Goal: Information Seeking & Learning: Learn about a topic

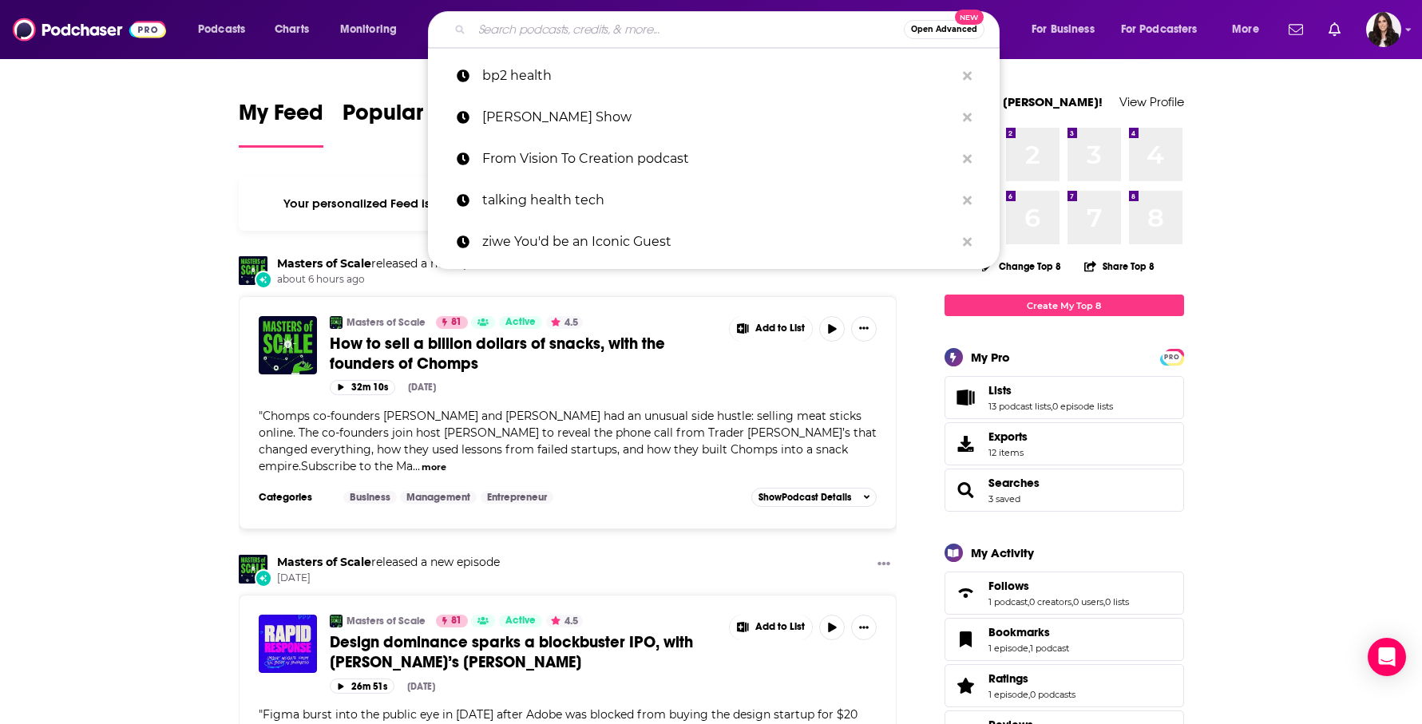
click at [498, 28] on input "Search podcasts, credits, & more..." at bounding box center [688, 30] width 432 height 26
paste input "Planetary Health First Mars Next [PERSON_NAME]"
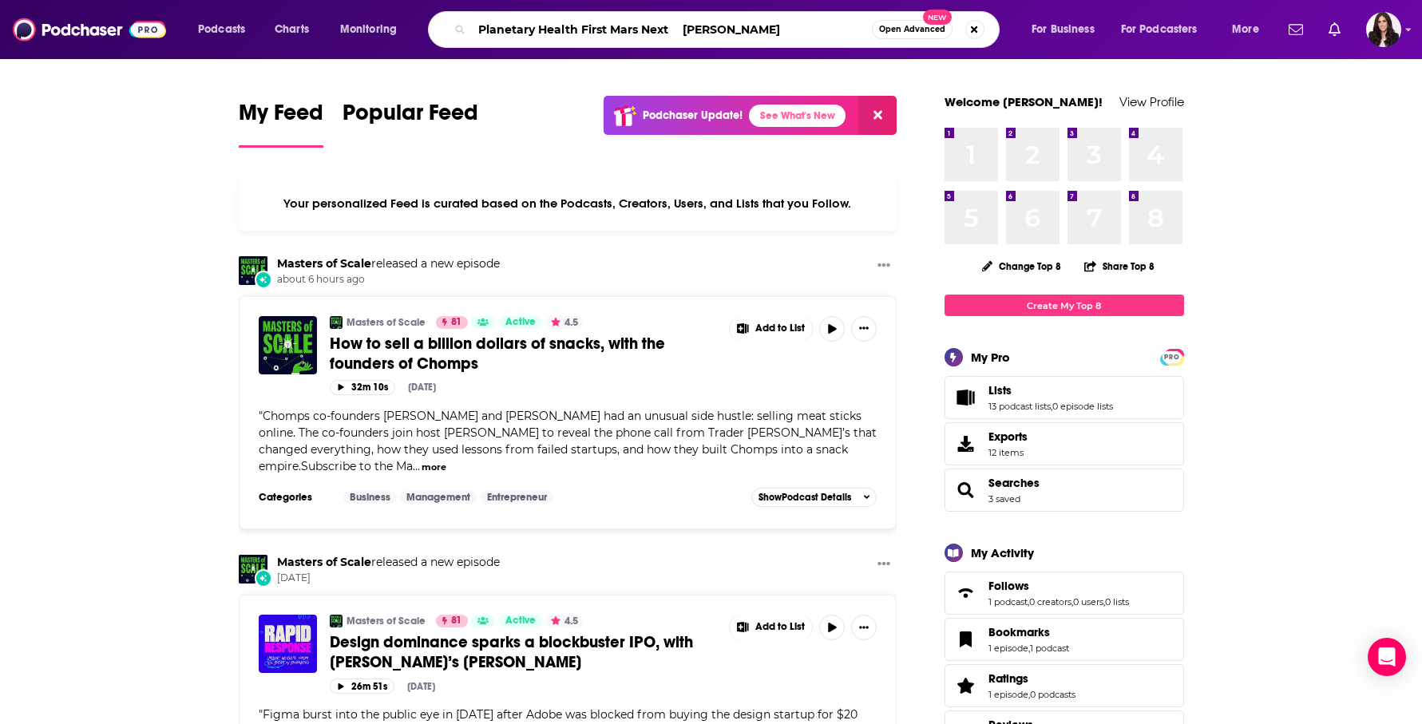
drag, startPoint x: 768, startPoint y: 33, endPoint x: 668, endPoint y: 30, distance: 100.7
click at [668, 30] on input "Planetary Health First Mars Next [PERSON_NAME]" at bounding box center [672, 30] width 400 height 26
type input "Planetary Health First Mars Next"
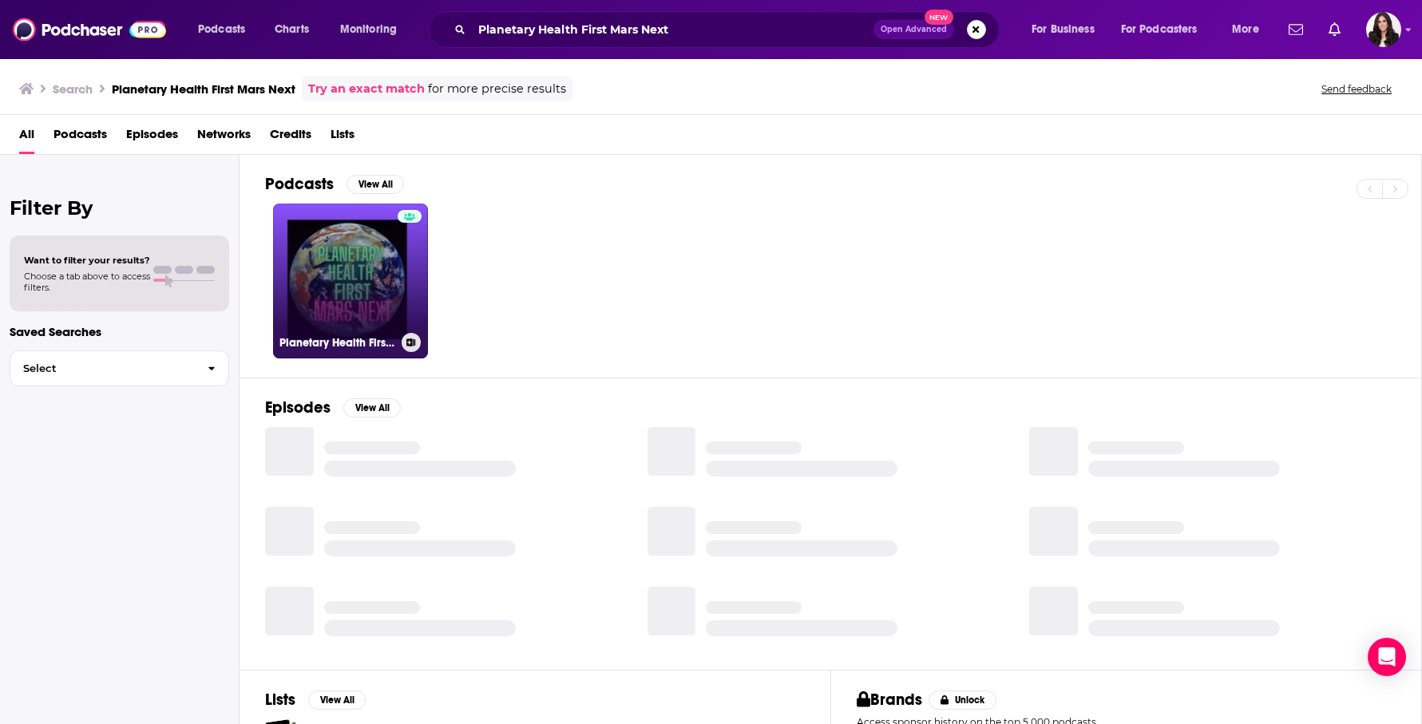
click at [363, 311] on link "Planetary Health First Mars Next, a [PERSON_NAME] production" at bounding box center [350, 281] width 155 height 155
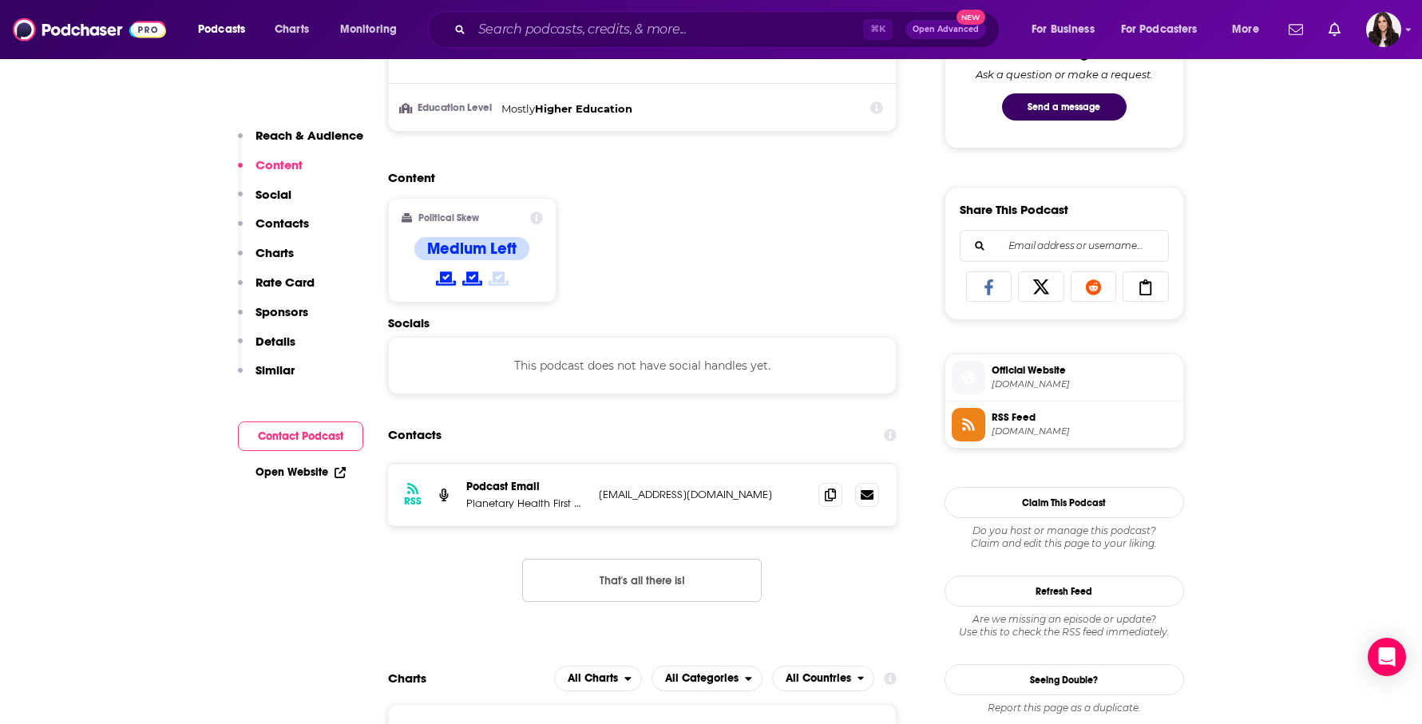
scroll to position [910, 0]
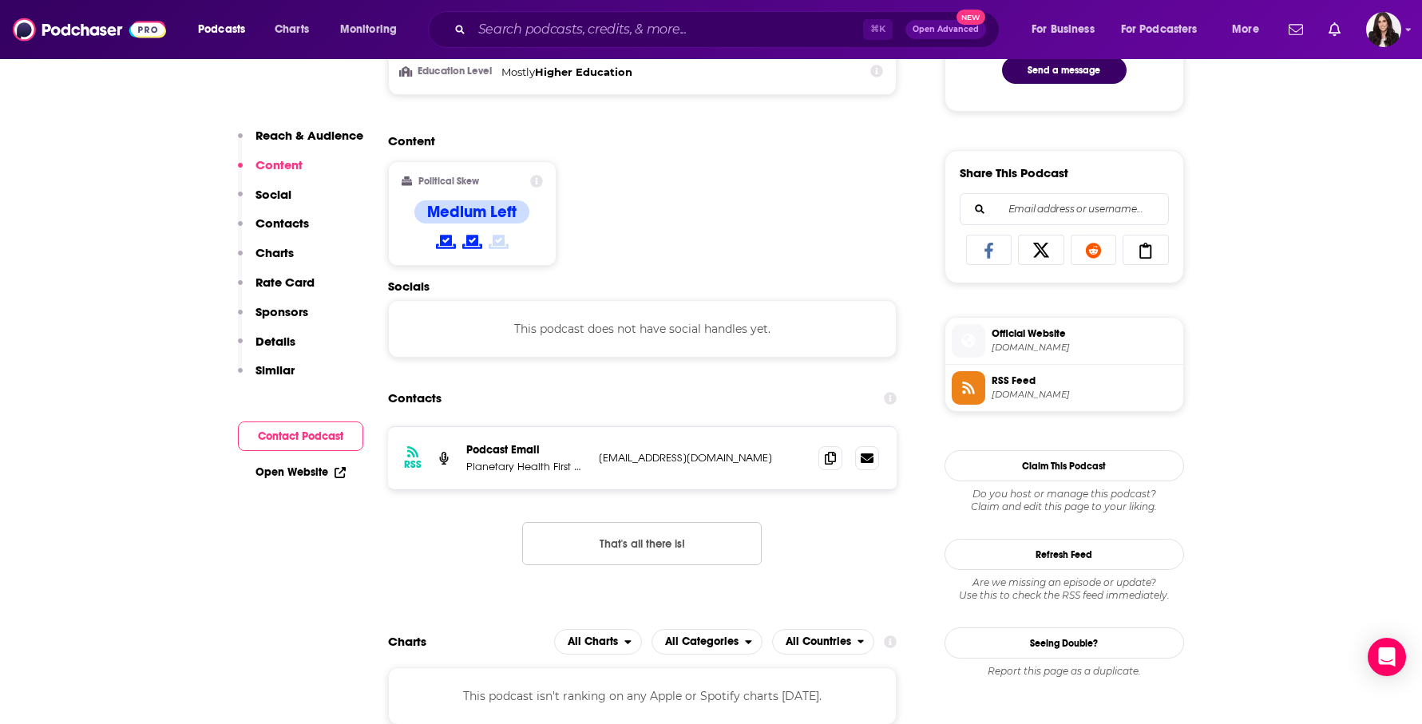
click at [770, 466] on div "RSS Podcast Email Planetary Health First Mars Next, a [PERSON_NAME] production …" at bounding box center [643, 458] width 510 height 62
click at [835, 459] on icon at bounding box center [830, 457] width 11 height 13
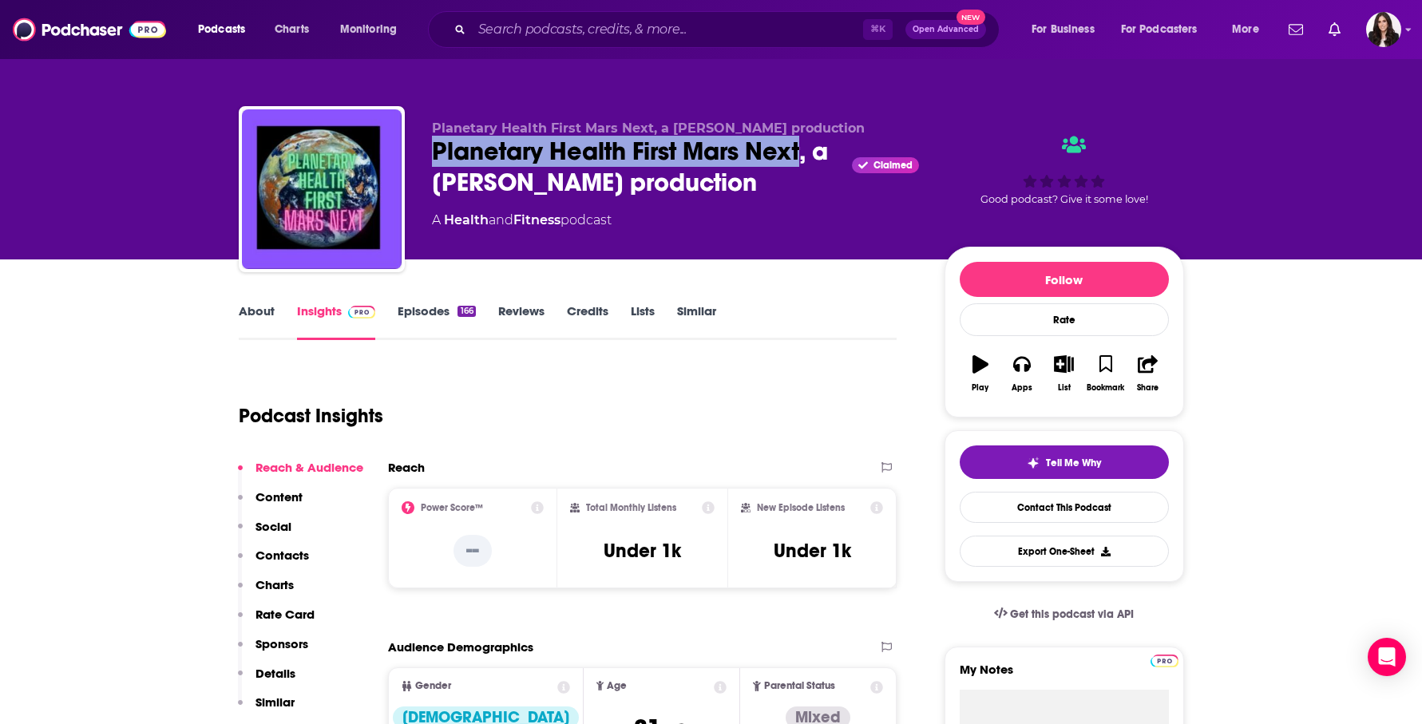
scroll to position [3, 0]
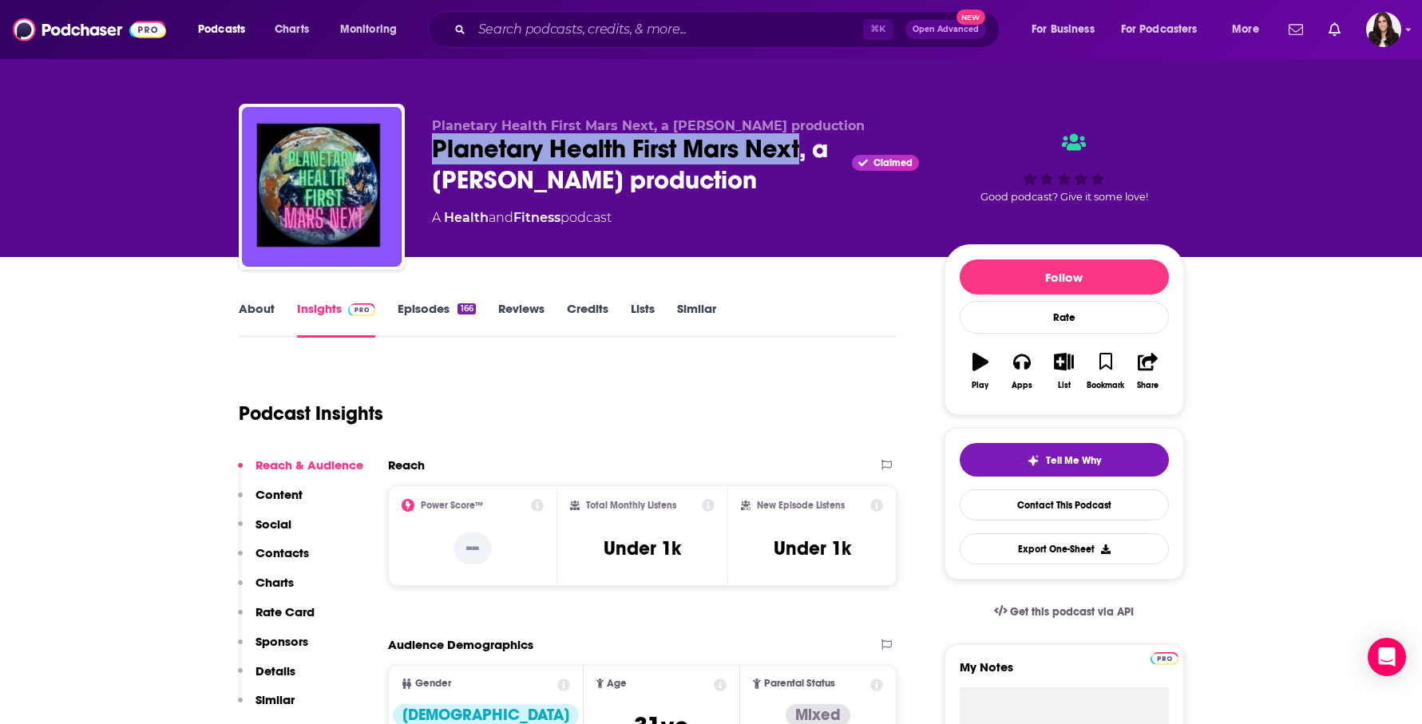
drag, startPoint x: 428, startPoint y: 145, endPoint x: 802, endPoint y: 154, distance: 373.9
click at [804, 156] on div "Planetary Health First Mars Next, a [PERSON_NAME] production Planetary Health F…" at bounding box center [712, 190] width 946 height 173
copy h2 "Planetary Health First Mars Next"
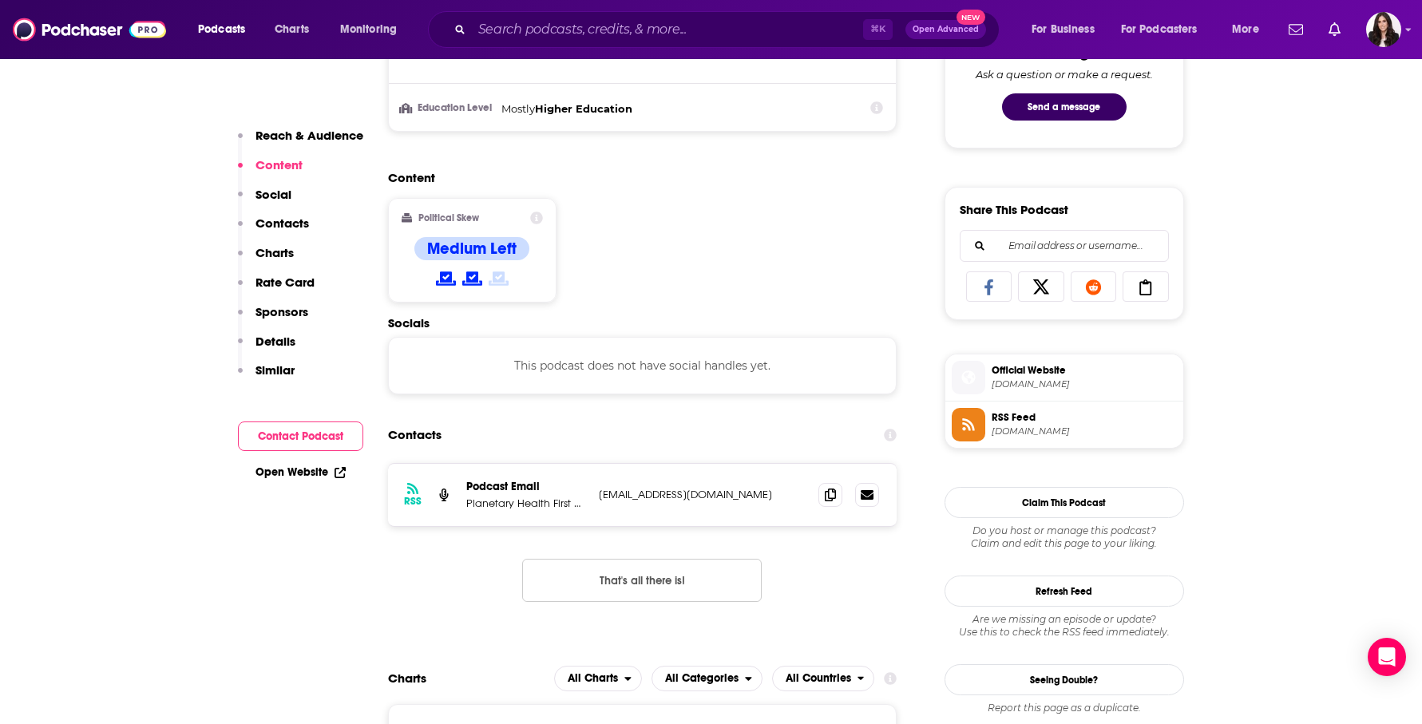
scroll to position [863, 0]
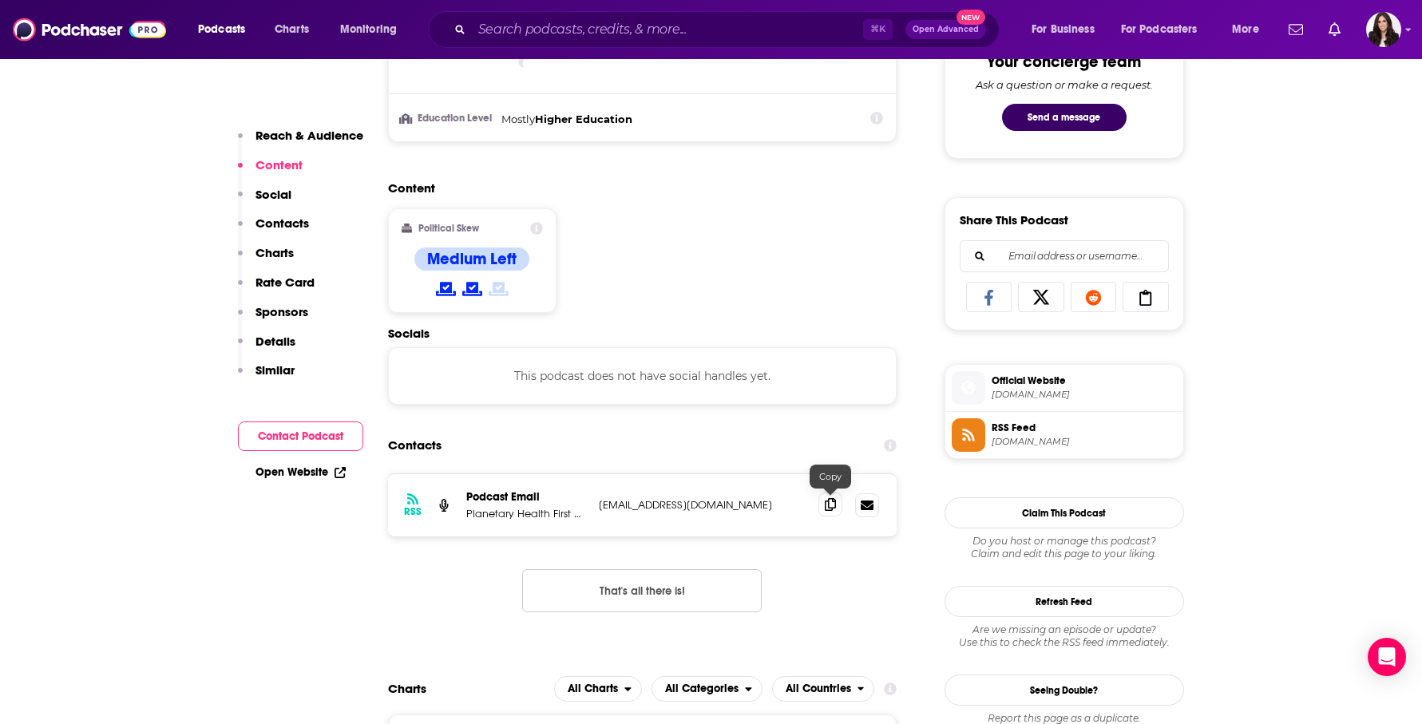
click at [825, 500] on icon at bounding box center [830, 504] width 11 height 13
click at [537, 34] on input "Search podcasts, credits, & more..." at bounding box center [667, 30] width 391 height 26
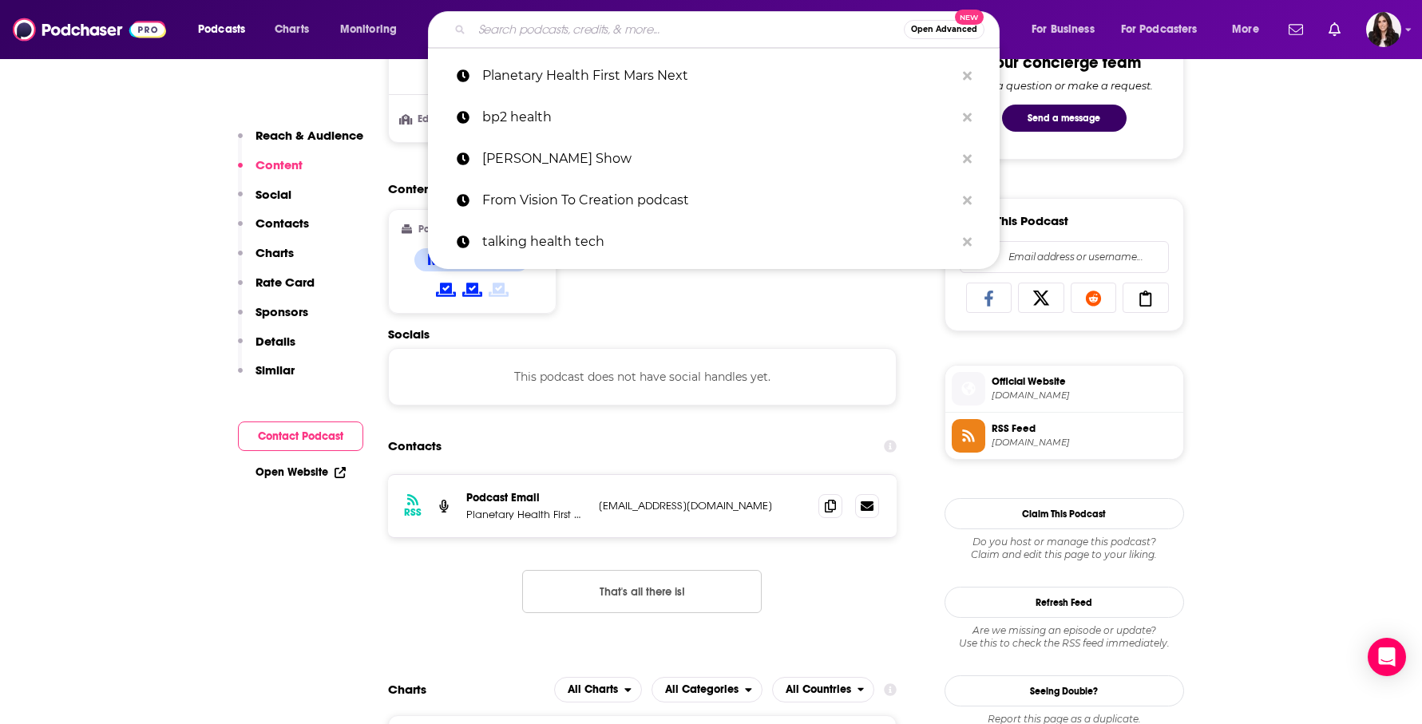
paste input "Scalpels & Spreadsheets"
type input "Scalpels & Spreadsheets"
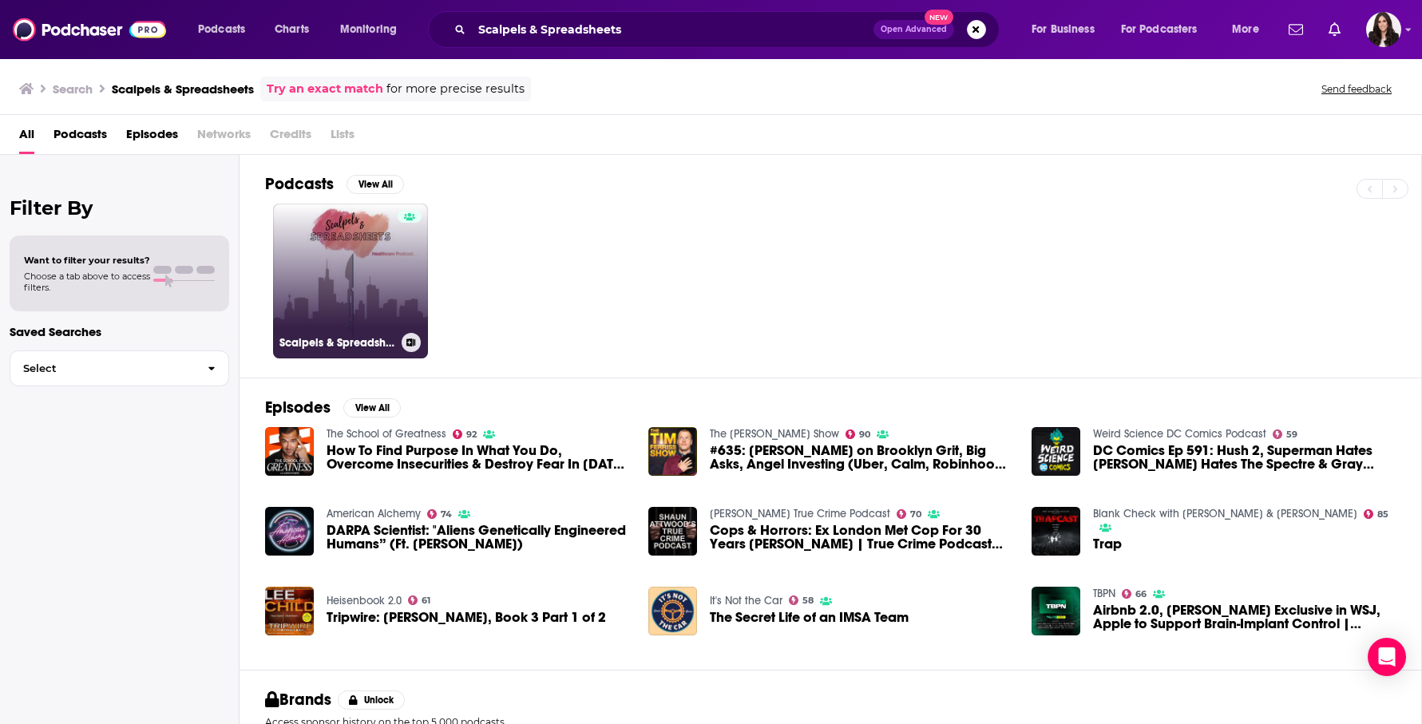
click at [309, 245] on link "Scalpels & Spreadsheets" at bounding box center [350, 281] width 155 height 155
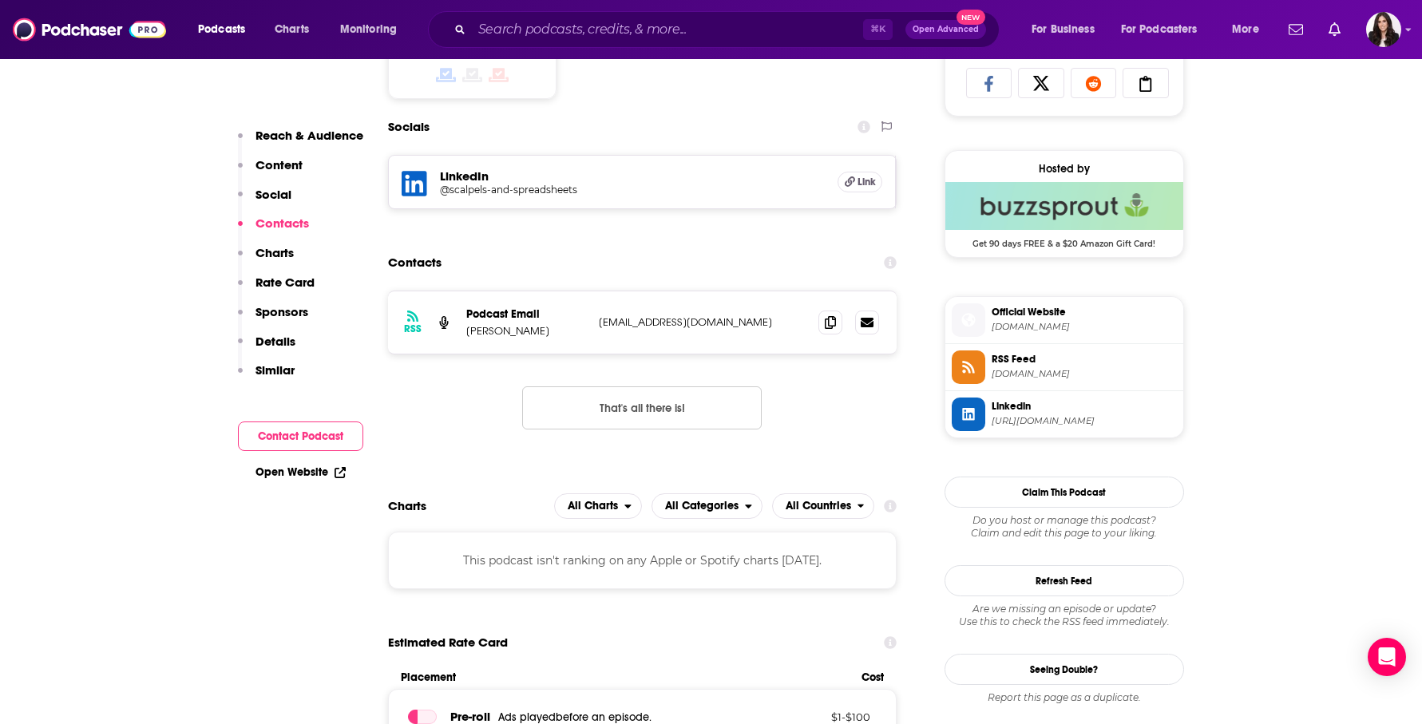
scroll to position [1084, 0]
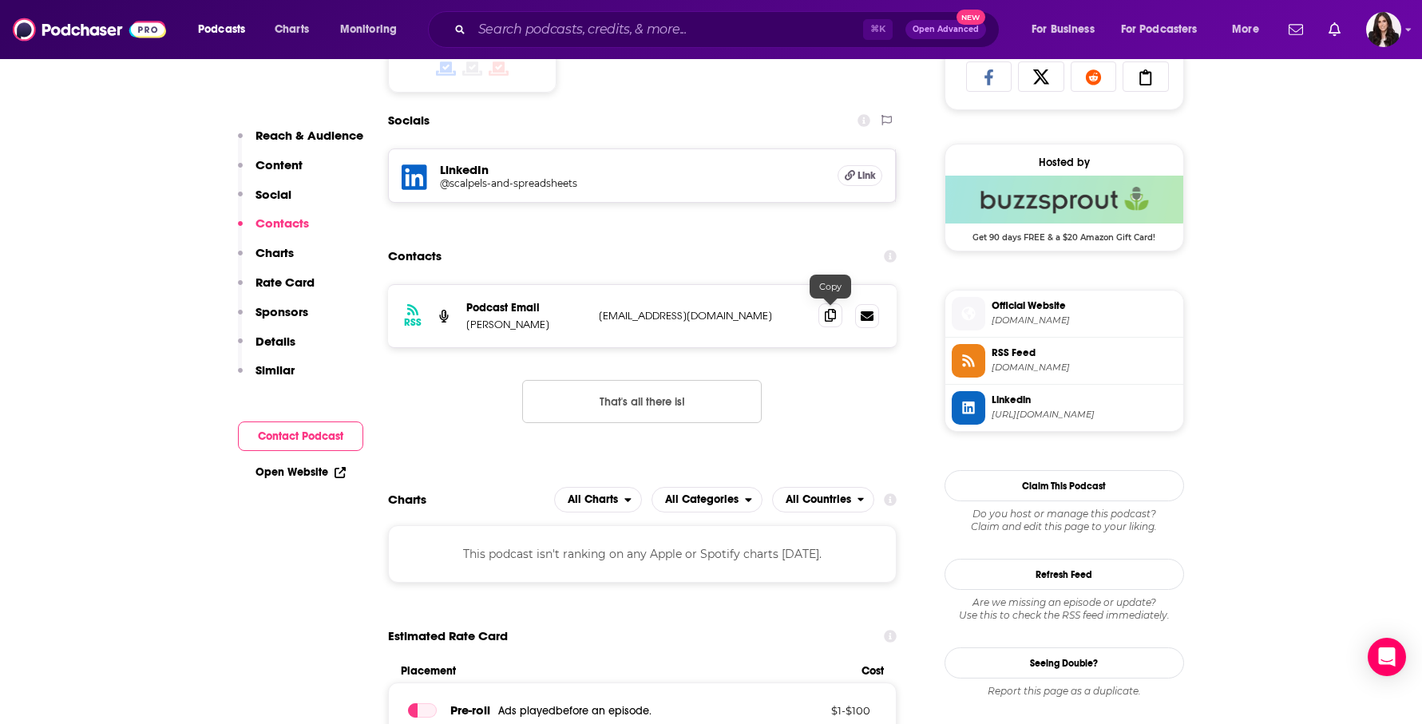
click at [835, 319] on icon at bounding box center [830, 315] width 11 height 13
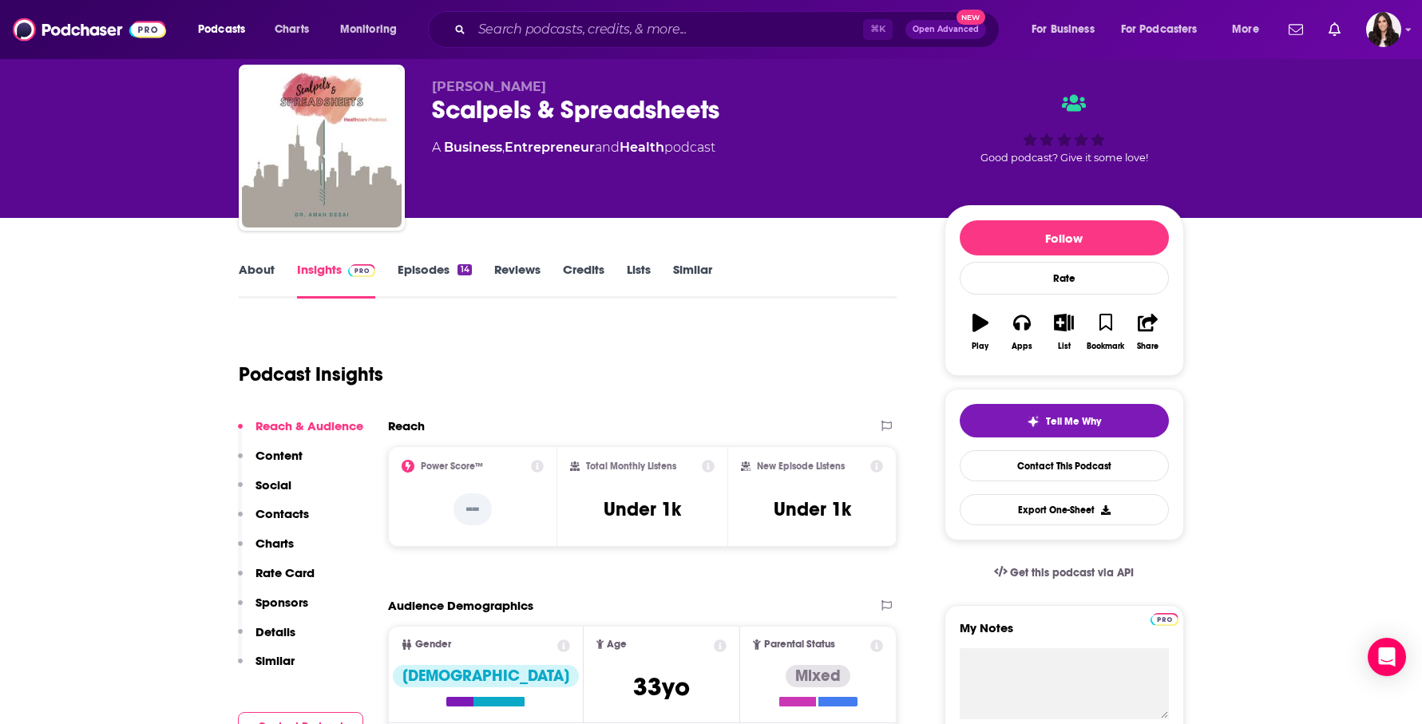
scroll to position [0, 0]
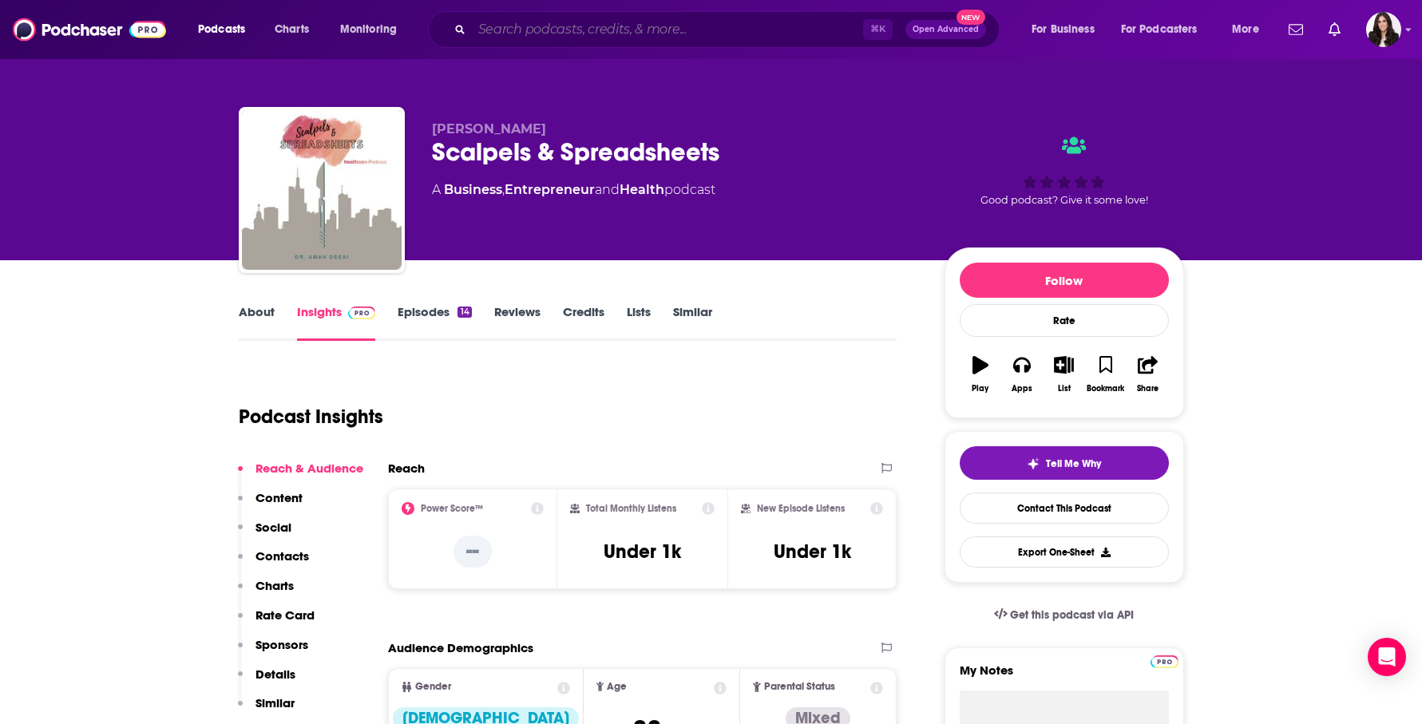
click at [631, 32] on input "Search podcasts, credits, & more..." at bounding box center [667, 30] width 391 height 26
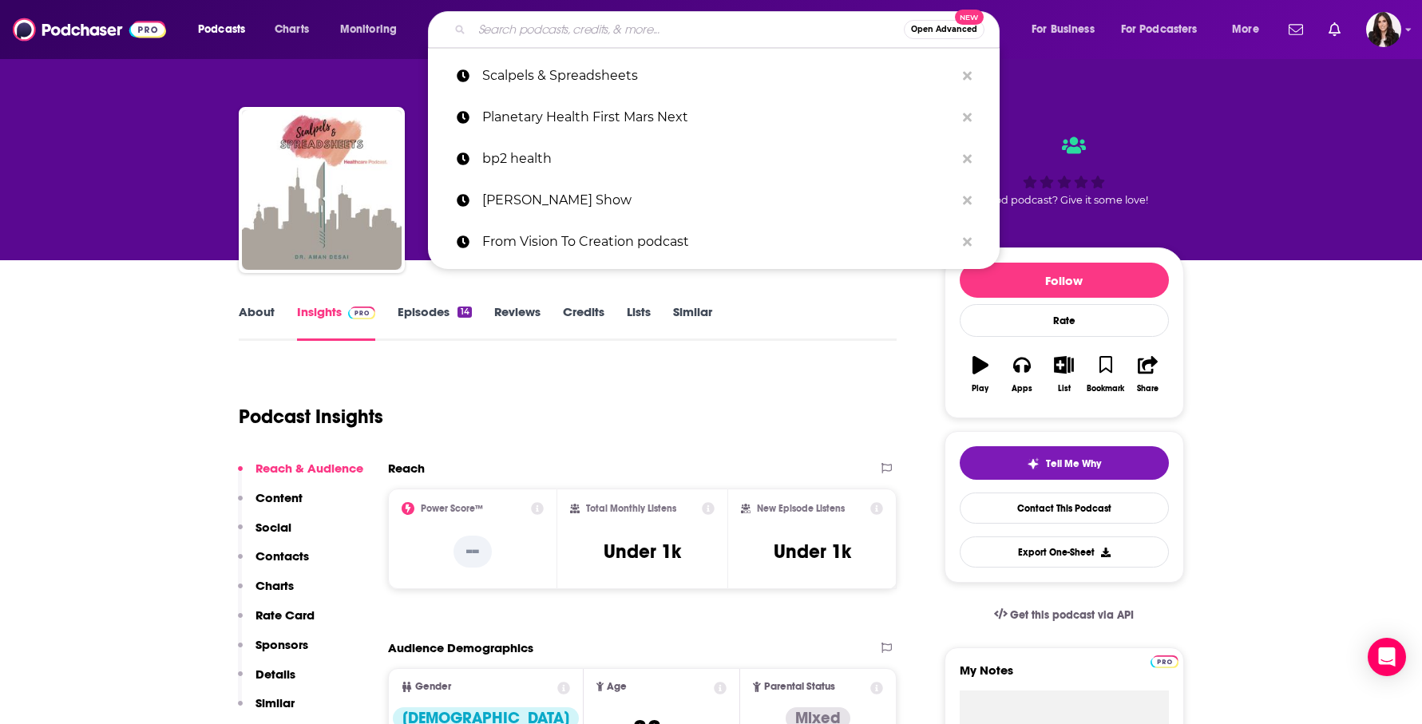
paste input "See You Now"
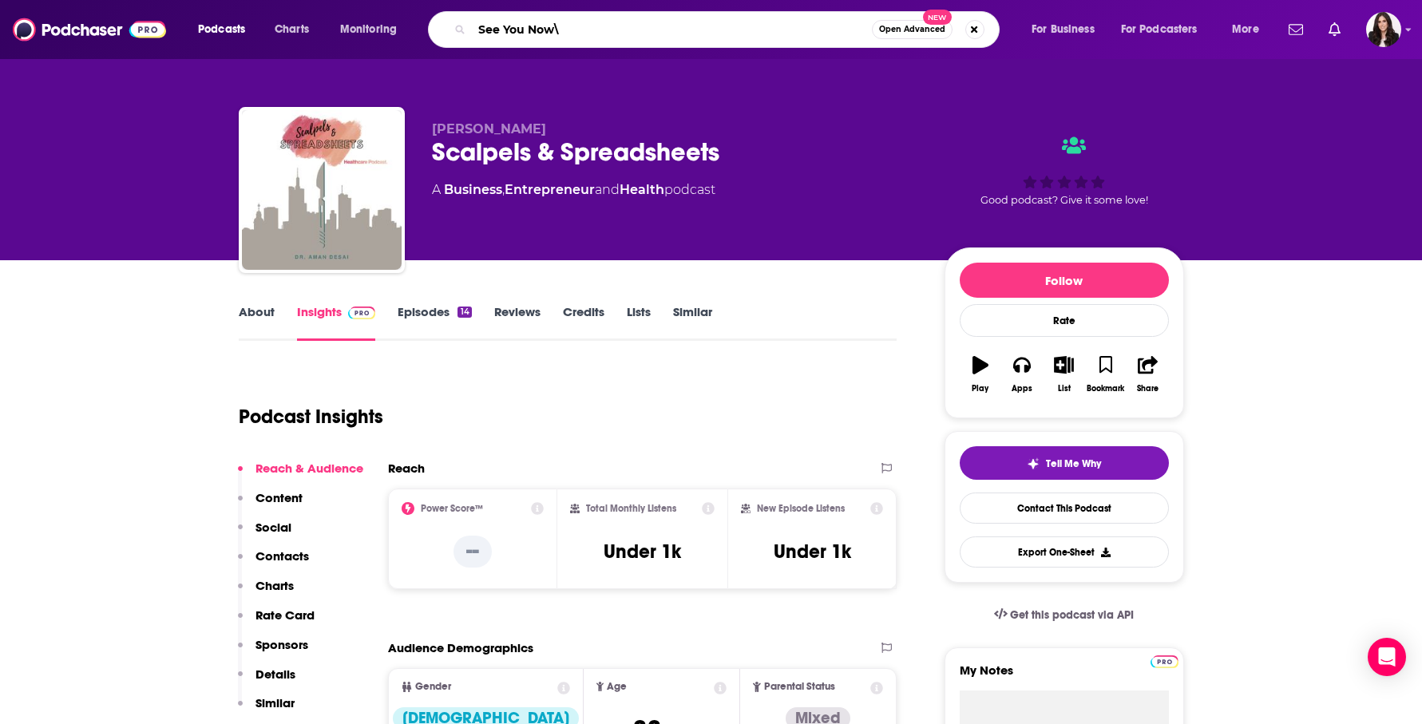
type input "See You Now"
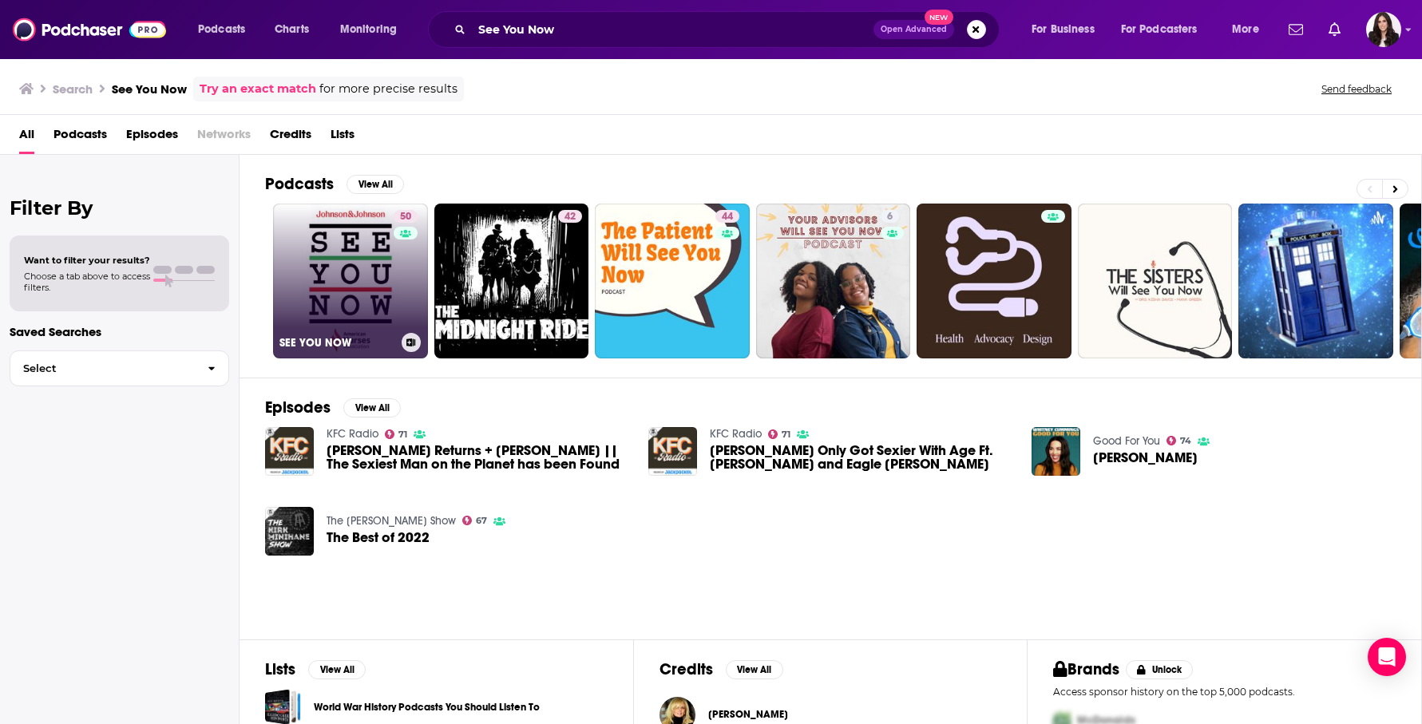
click at [347, 265] on link "50 SEE YOU NOW" at bounding box center [350, 281] width 155 height 155
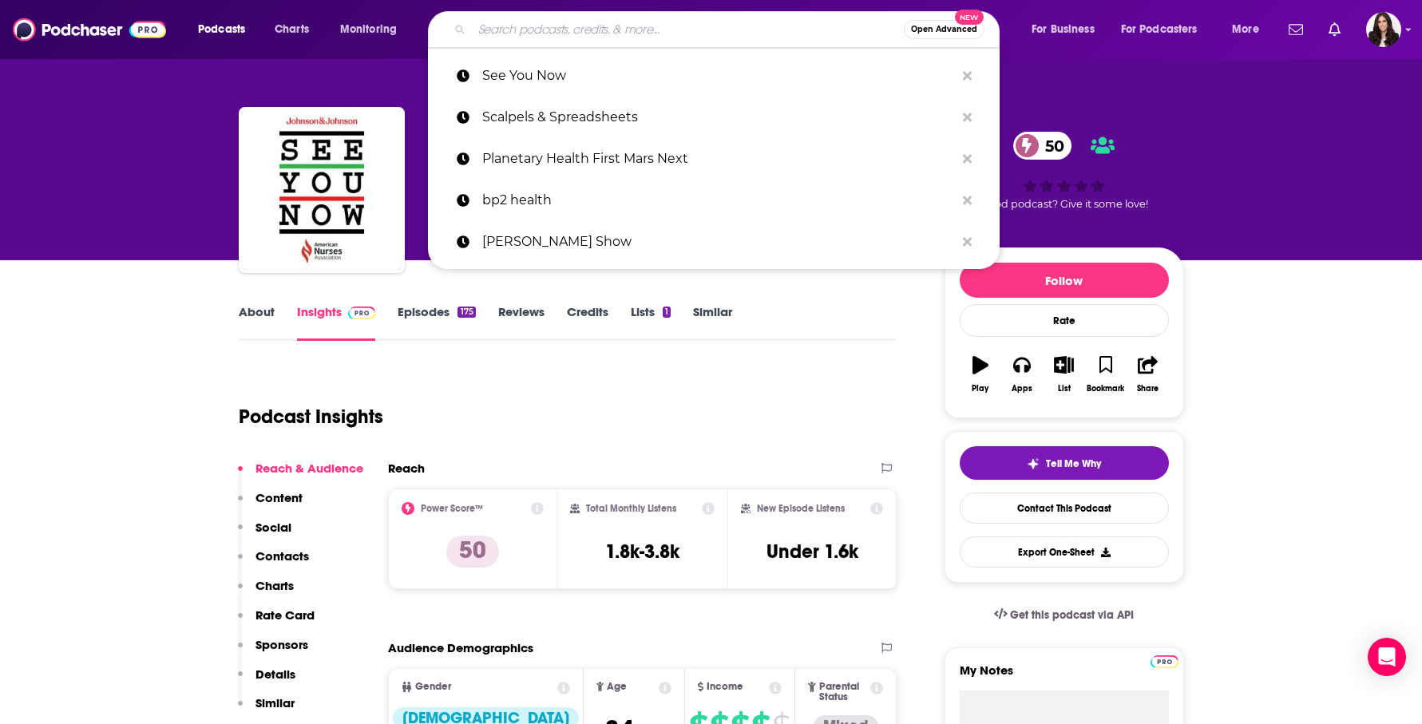
click at [714, 25] on input "Search podcasts, credits, & more..." at bounding box center [688, 30] width 432 height 26
paste input "This Just In Radio Show"
type input "This Just In Radio Show"
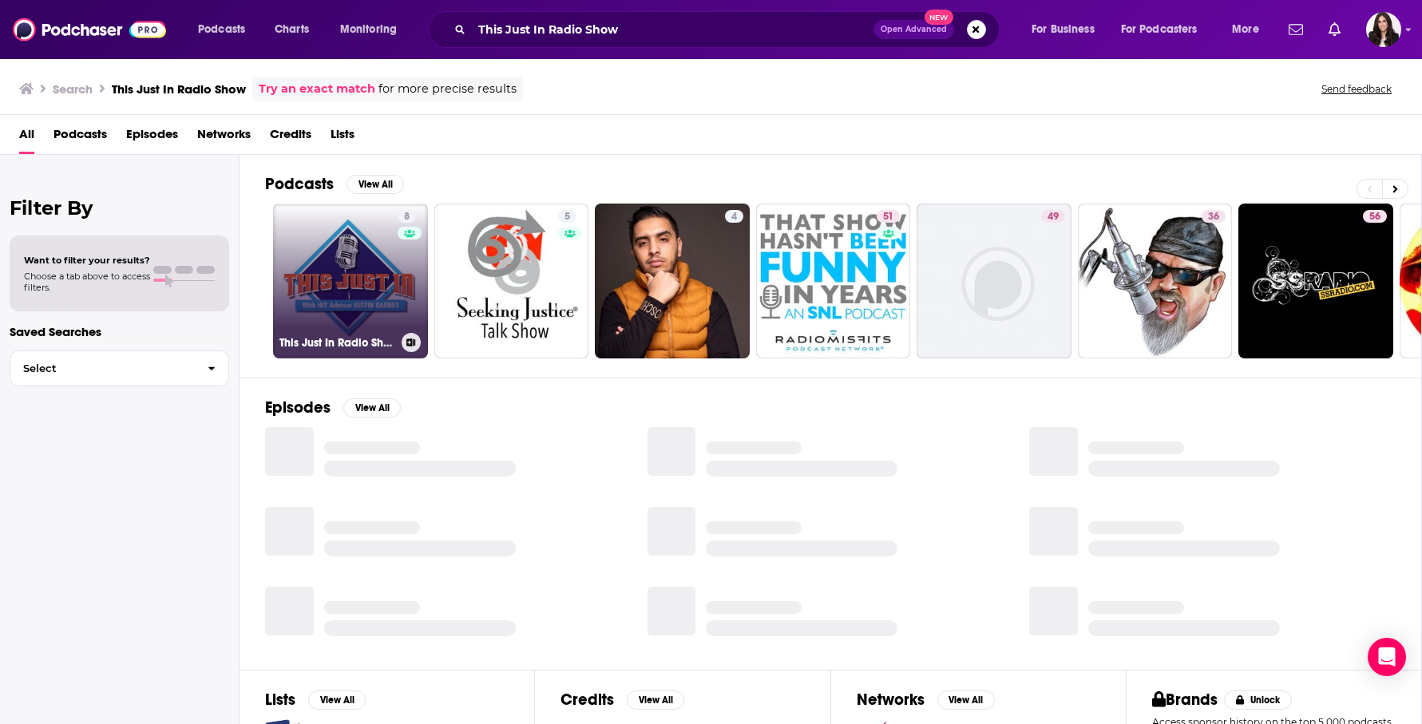
click at [321, 244] on link "8 This Just In Radio Show" at bounding box center [350, 281] width 155 height 155
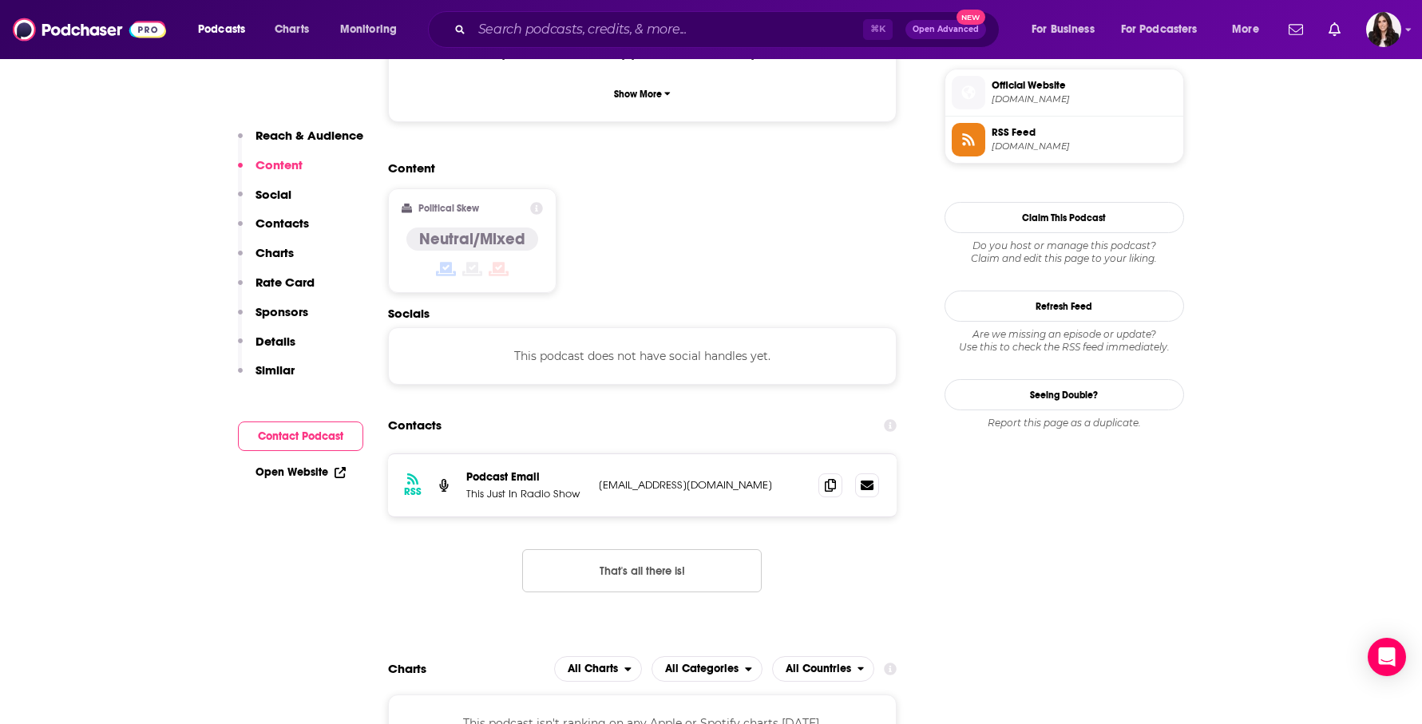
scroll to position [1160, 0]
click at [821, 471] on span at bounding box center [831, 483] width 24 height 24
click at [627, 30] on input "Search podcasts, credits, & more..." at bounding box center [667, 30] width 391 height 26
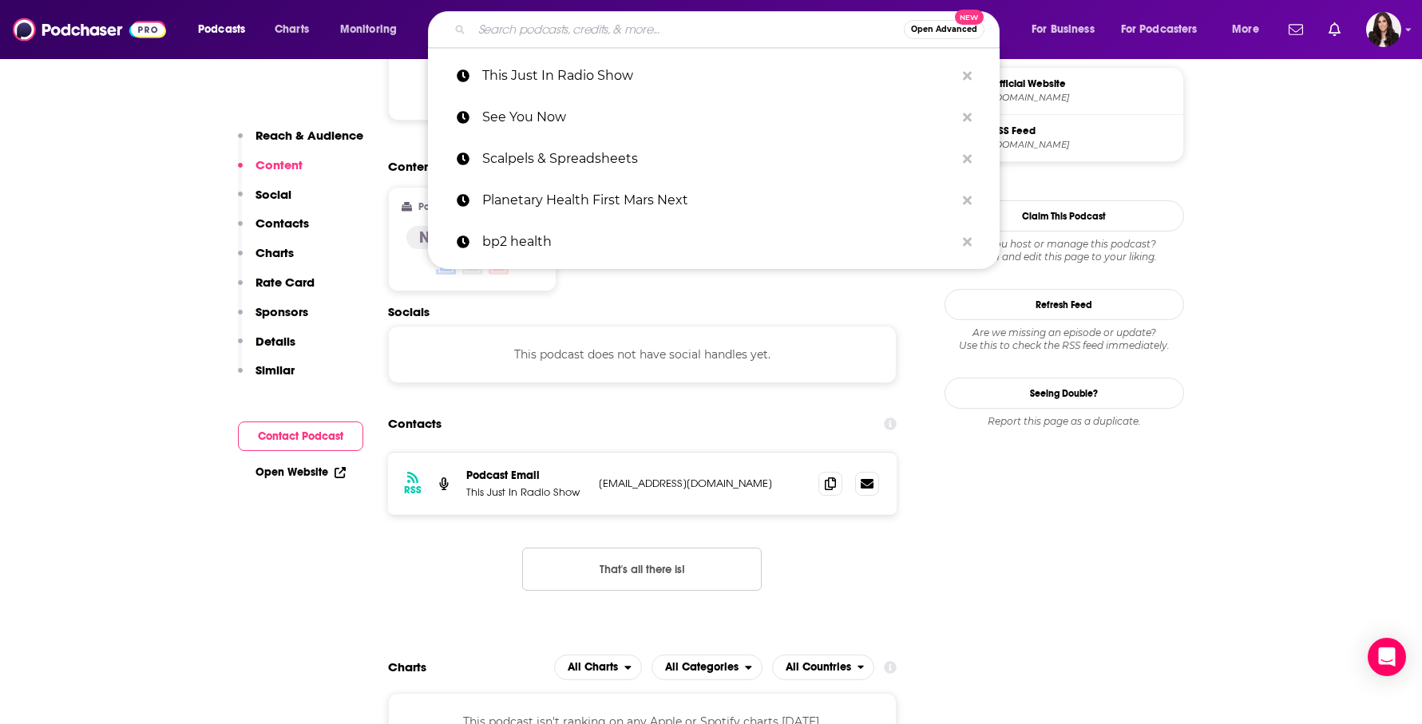
paste input "Treat Us Right Podcast"
type input "Treat Us Right Podcast"
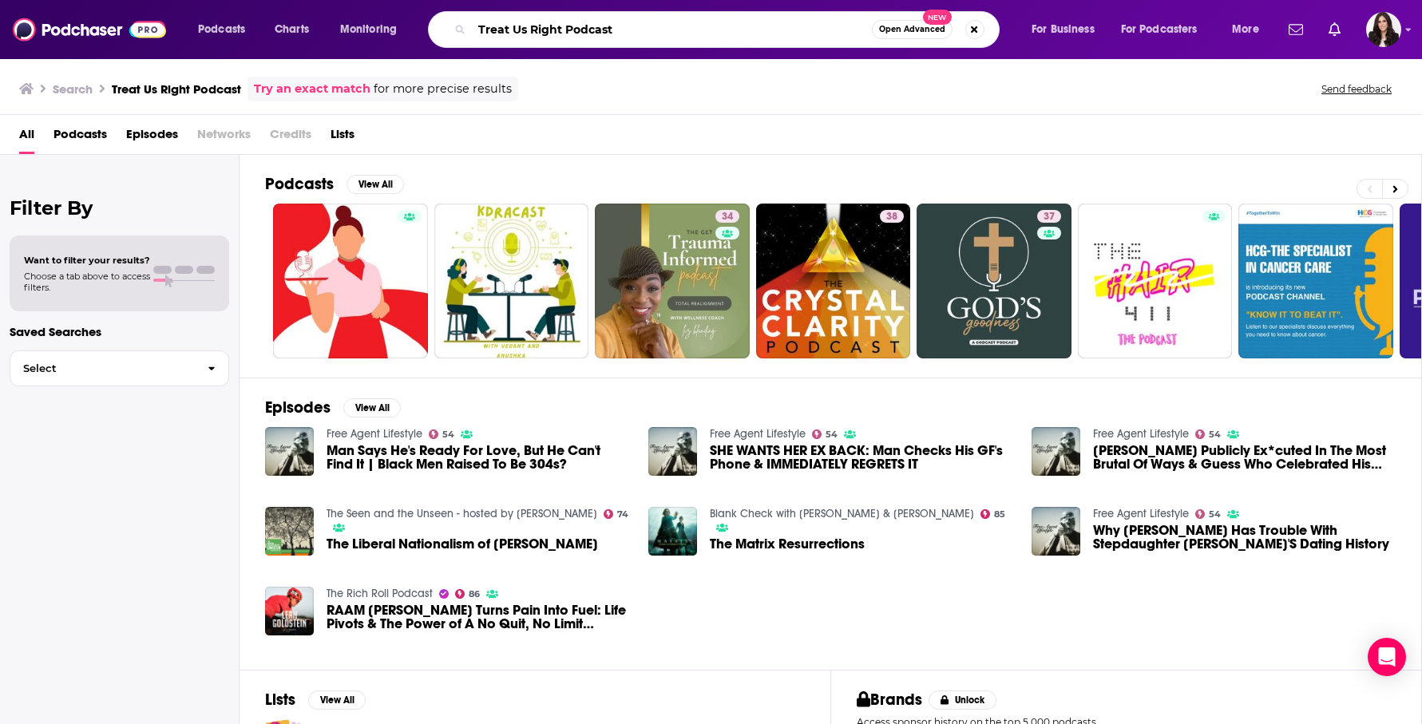
drag, startPoint x: 633, startPoint y: 36, endPoint x: 434, endPoint y: 36, distance: 198.9
click at [434, 36] on div "Treat Us Right Podcast Open Advanced New" at bounding box center [714, 29] width 572 height 37
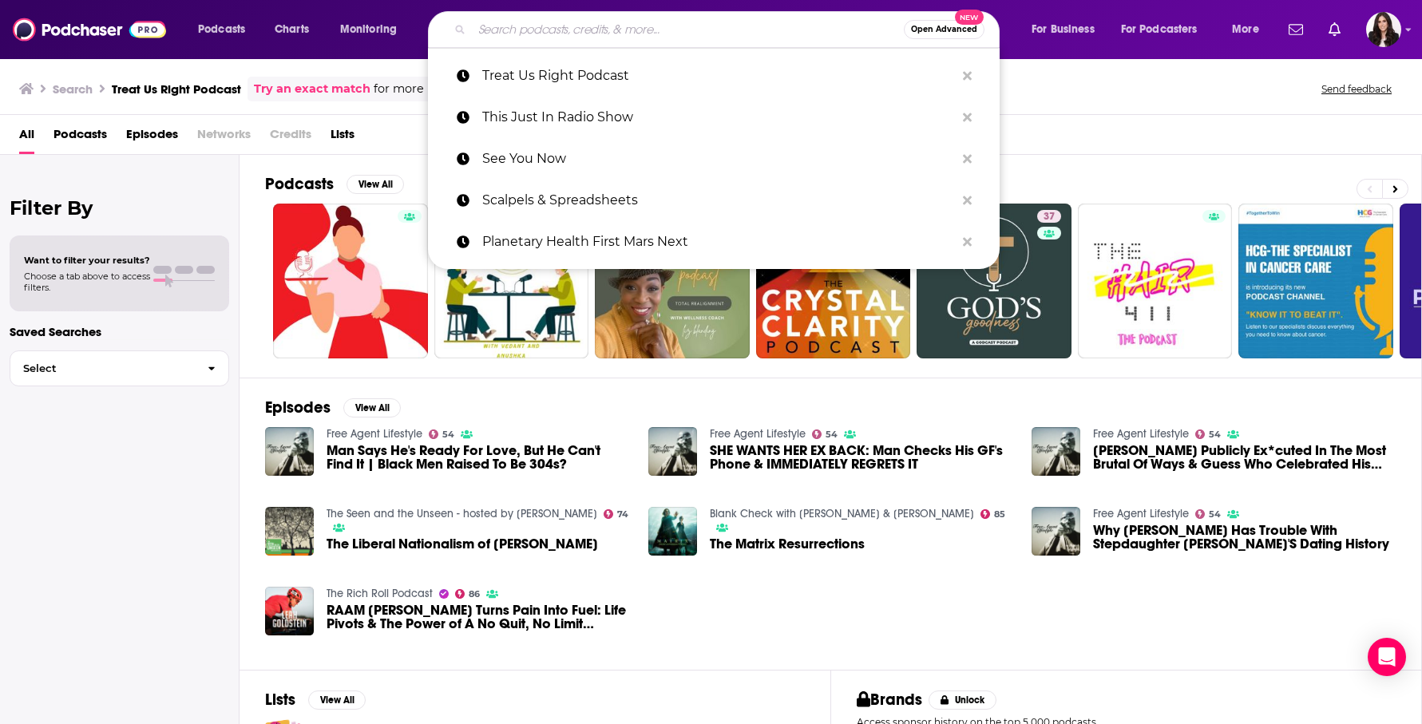
paste input "Unlocking the AI Advantage"
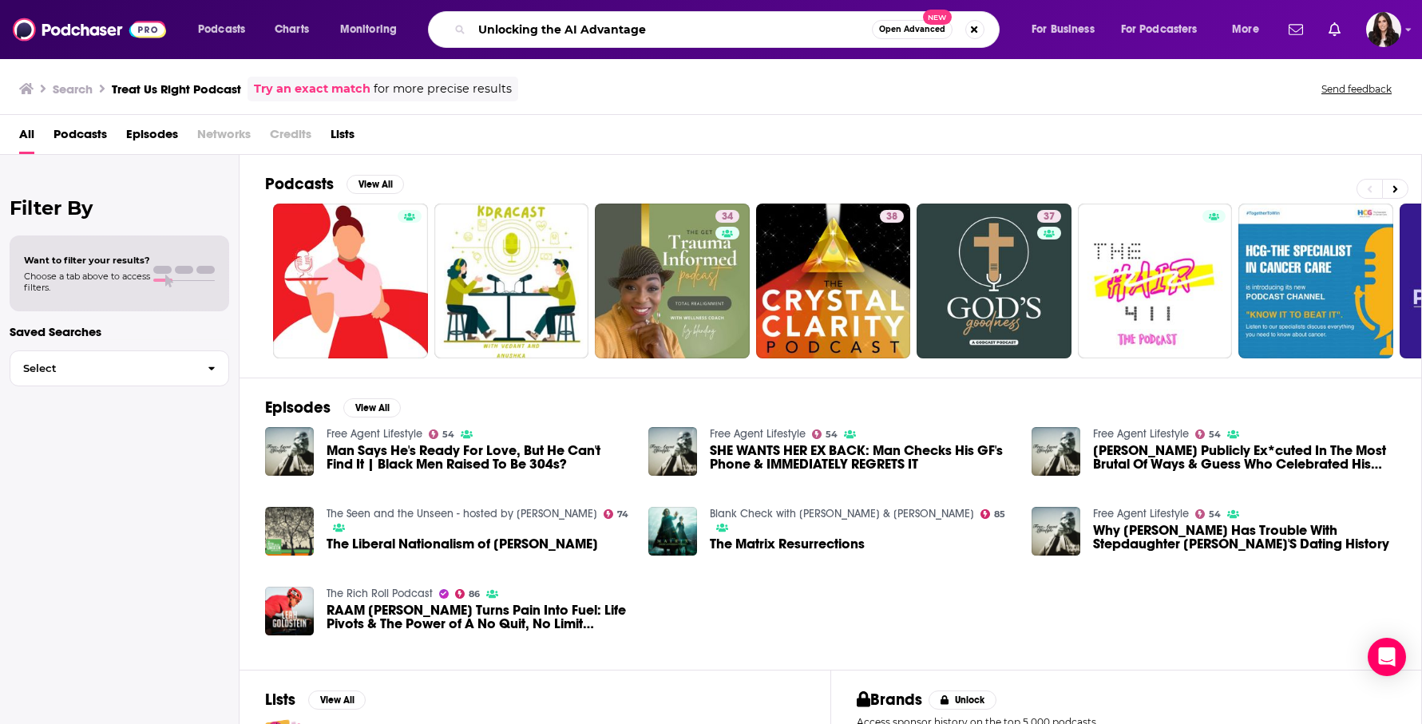
type input "Unlocking the AI Advantage"
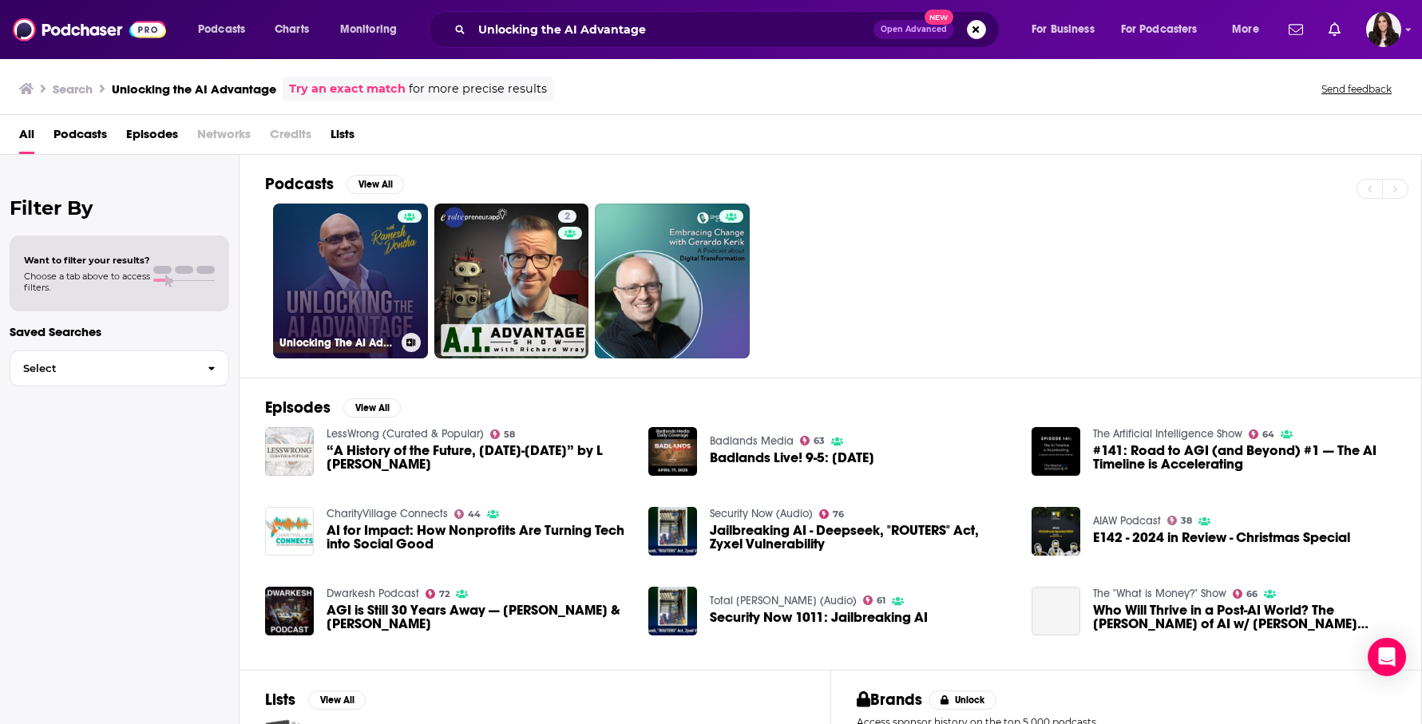
click at [343, 269] on link "Unlocking The AI Advantage" at bounding box center [350, 281] width 155 height 155
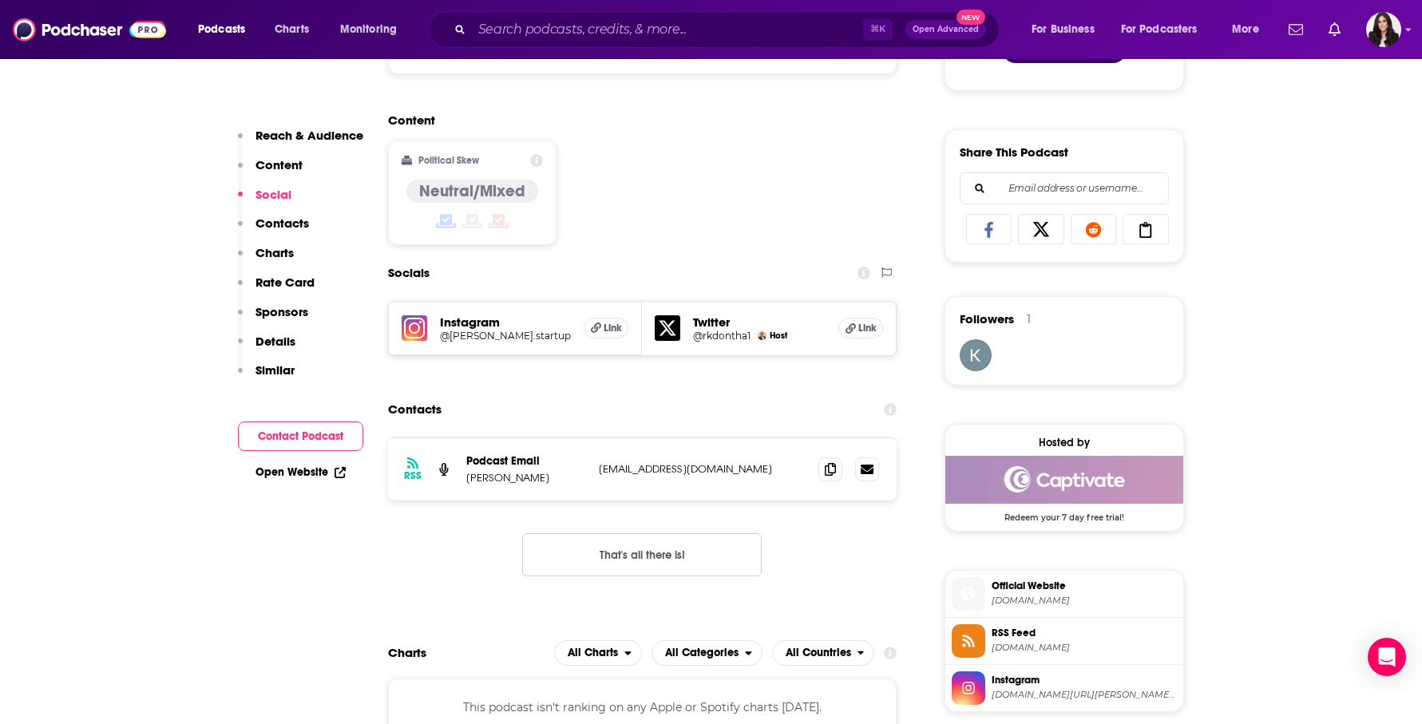
scroll to position [946, 0]
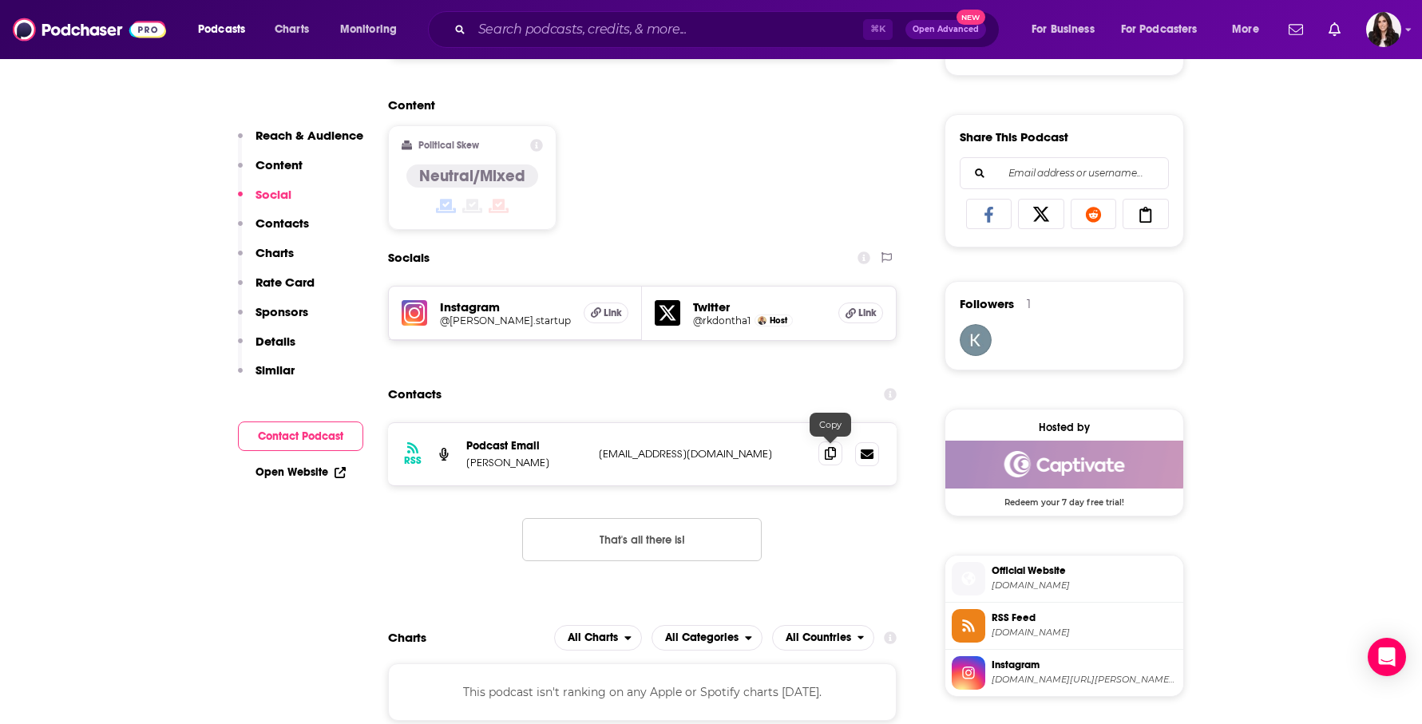
click at [833, 456] on icon at bounding box center [830, 453] width 11 height 13
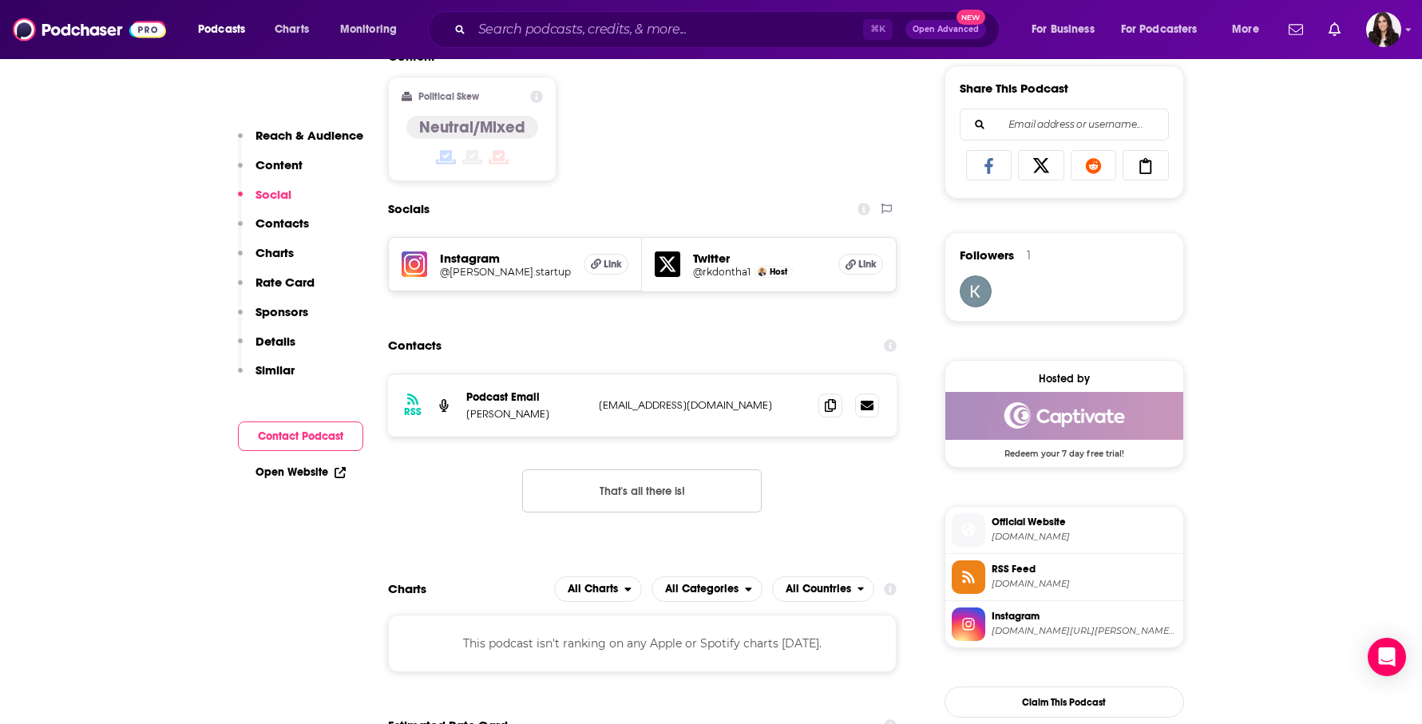
scroll to position [996, 0]
click at [599, 22] on input "Search podcasts, credits, & more..." at bounding box center [667, 30] width 391 height 26
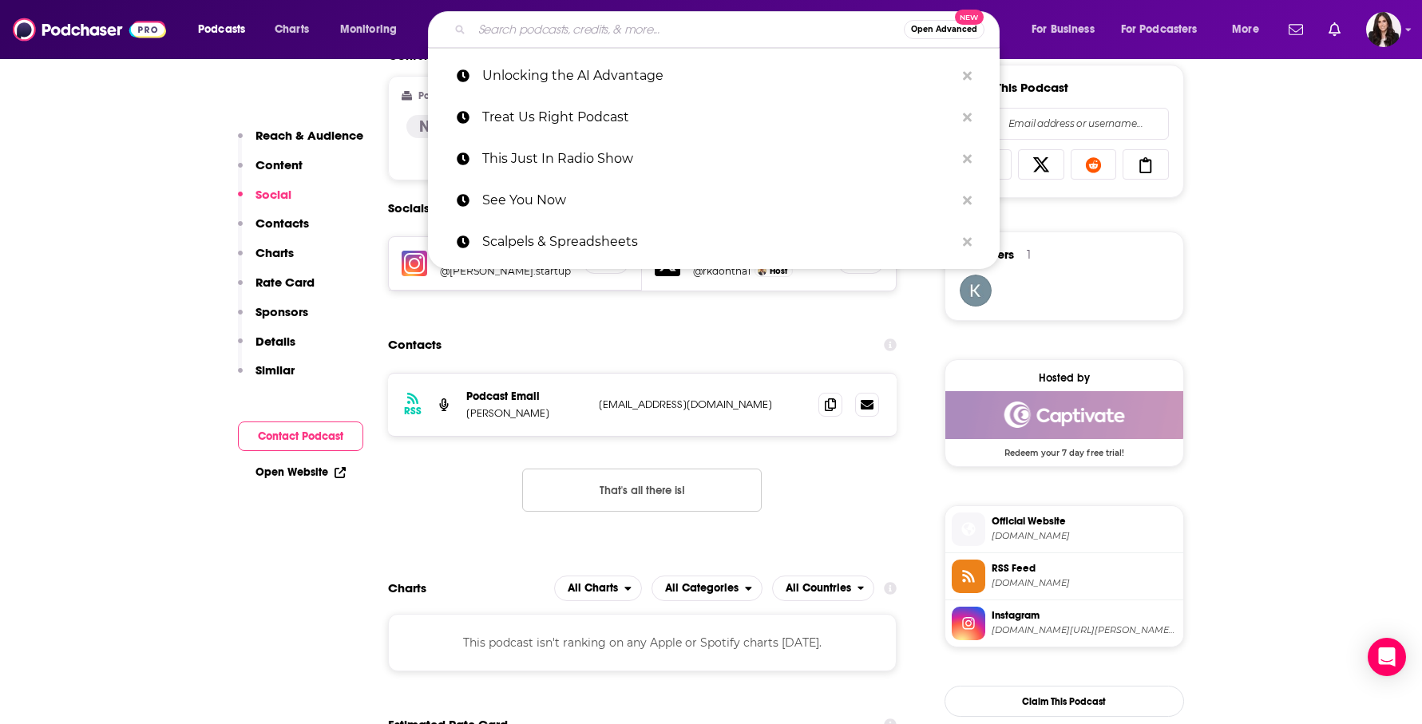
paste input "Your Doctor Friends"
type input "Your Doctor Friends"
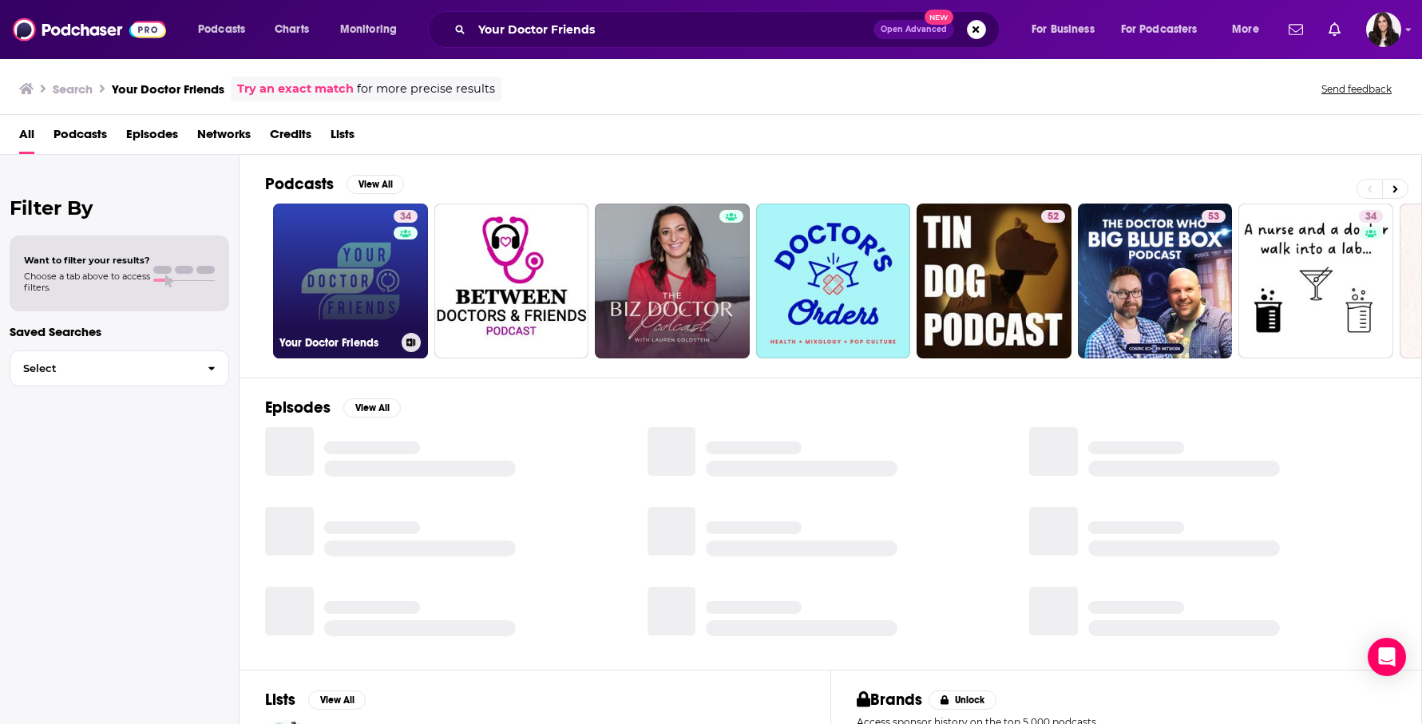
click at [372, 266] on link "34 Your Doctor Friends" at bounding box center [350, 281] width 155 height 155
